Goal: Navigation & Orientation: Find specific page/section

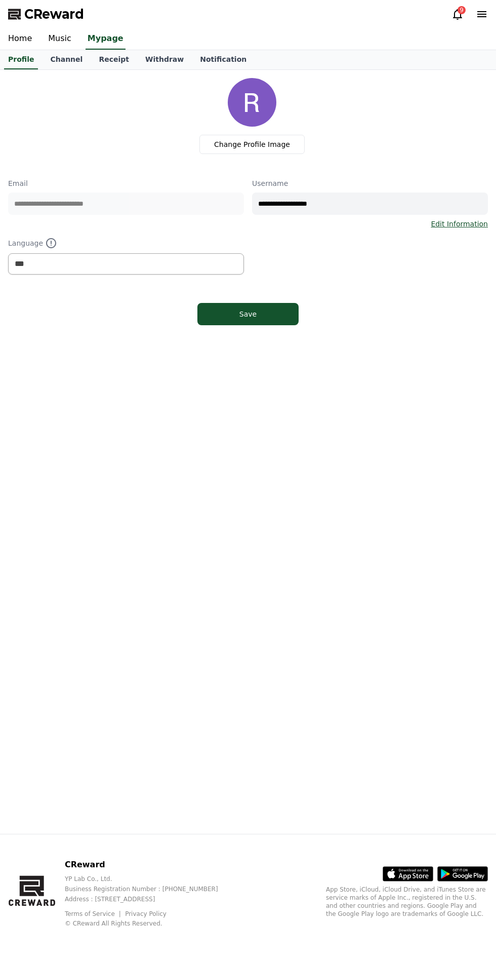
select select "**********"
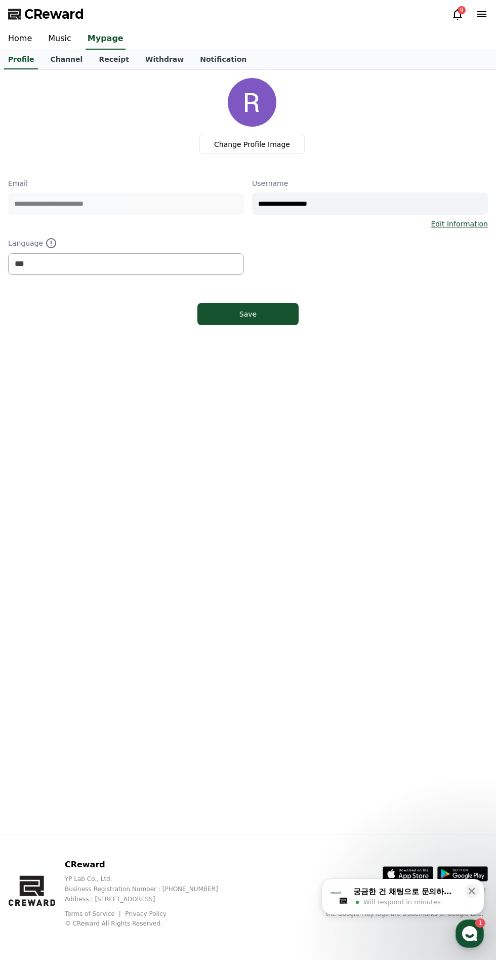
click at [62, 38] on link "Music" at bounding box center [60, 38] width 40 height 21
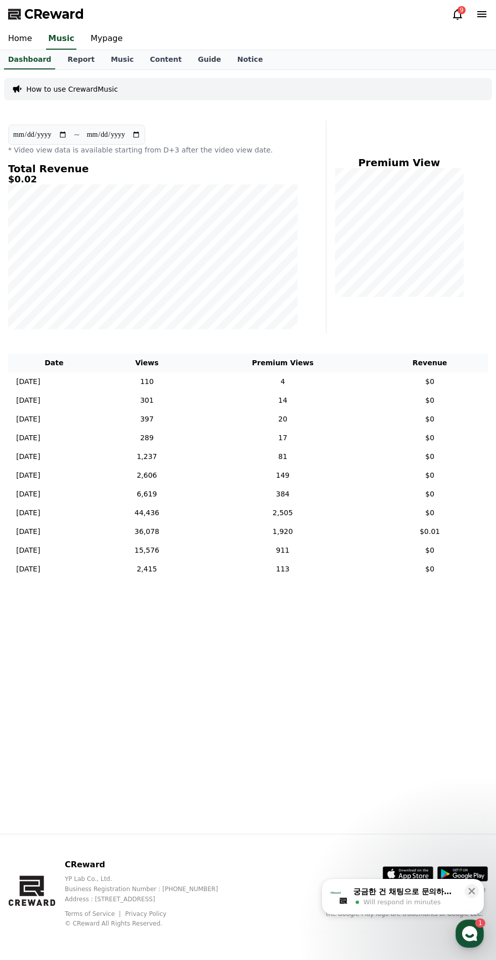
click at [154, 63] on link "Content" at bounding box center [166, 59] width 48 height 19
click at [103, 65] on link "Music" at bounding box center [122, 59] width 39 height 19
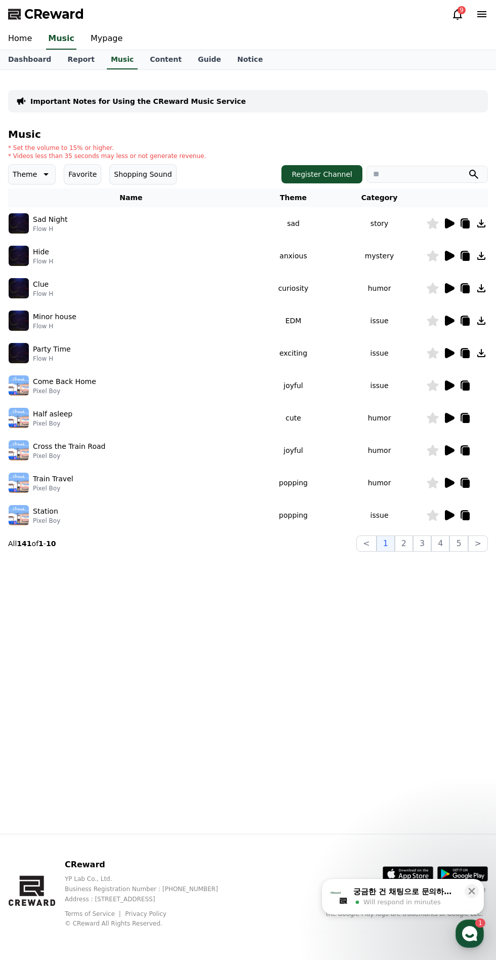
click at [73, 61] on link "Report" at bounding box center [81, 59] width 44 height 19
click at [41, 64] on link "Dashboard" at bounding box center [29, 59] width 59 height 19
